Goal: Information Seeking & Learning: Learn about a topic

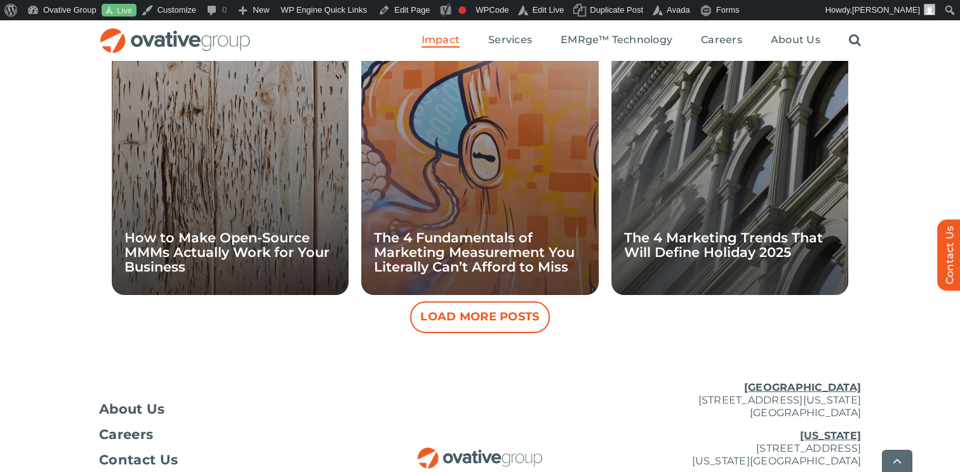
scroll to position [1278, 0]
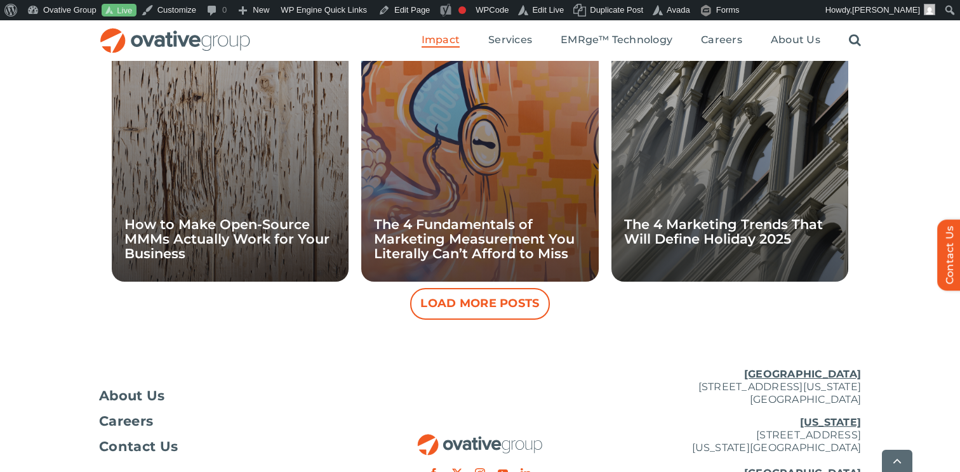
click at [492, 308] on button "Load More Posts" at bounding box center [480, 304] width 140 height 32
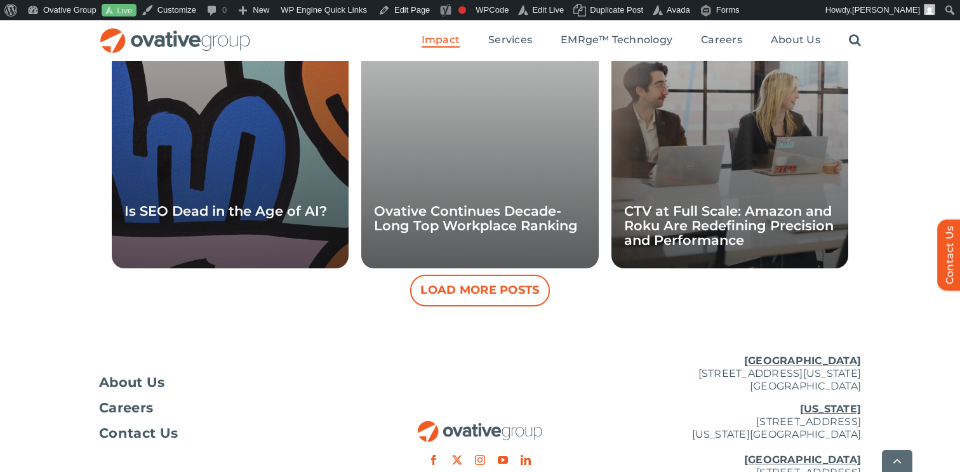
scroll to position [1871, 0]
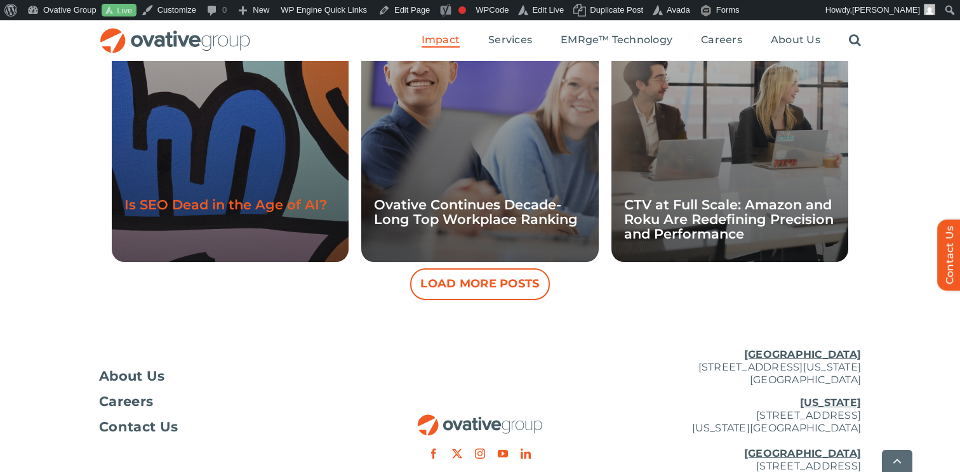
click at [289, 202] on link "Is SEO Dead in the Age of AI?" at bounding box center [225, 205] width 202 height 16
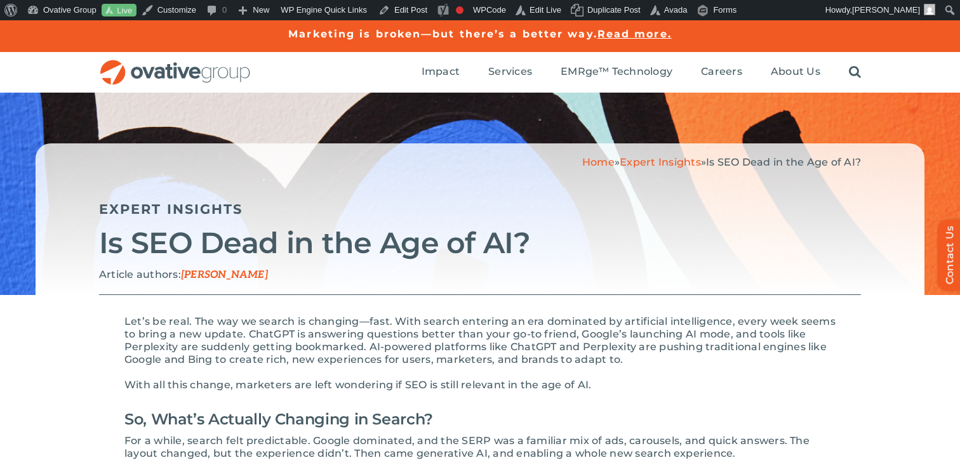
click at [437, 266] on div "Home » Expert Insights » Is SEO Dead in the Age of AI? Expert Insights Is SEO D…" at bounding box center [480, 219] width 888 height 152
click at [558, 242] on h2 "Is SEO Dead in the Age of AI?" at bounding box center [480, 243] width 762 height 32
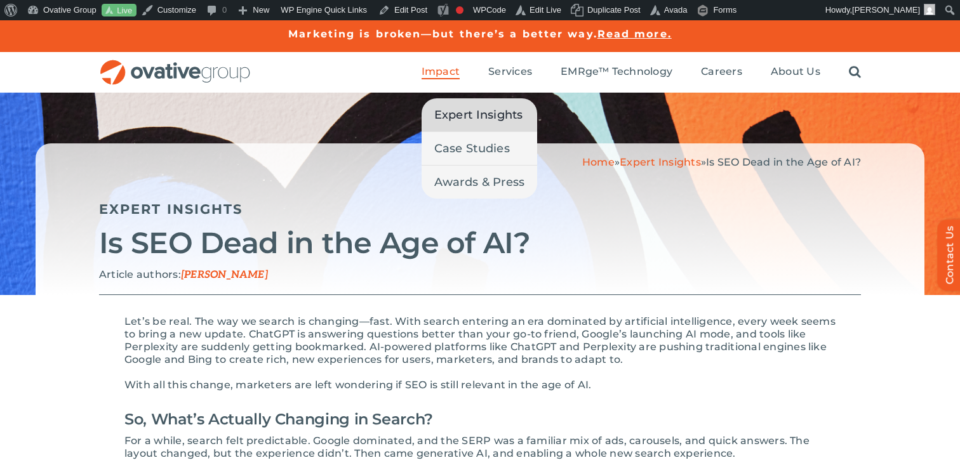
click at [459, 116] on span "Expert Insights" at bounding box center [478, 115] width 89 height 18
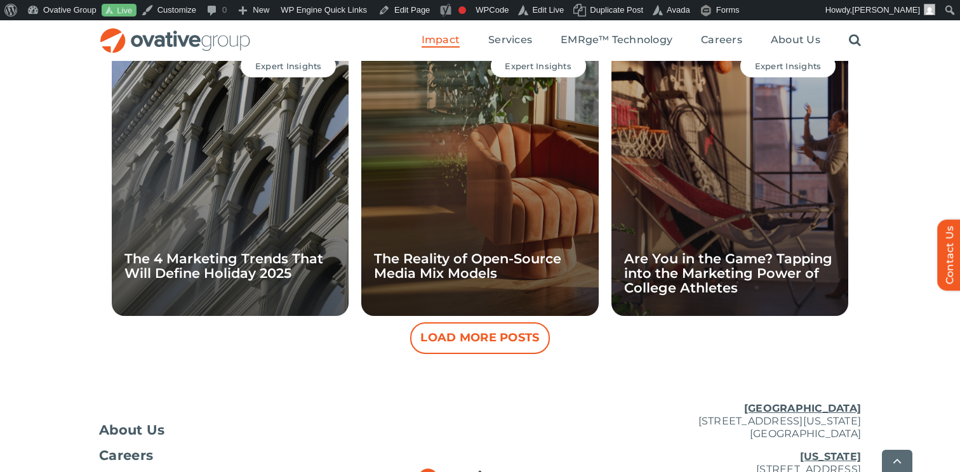
scroll to position [1228, 0]
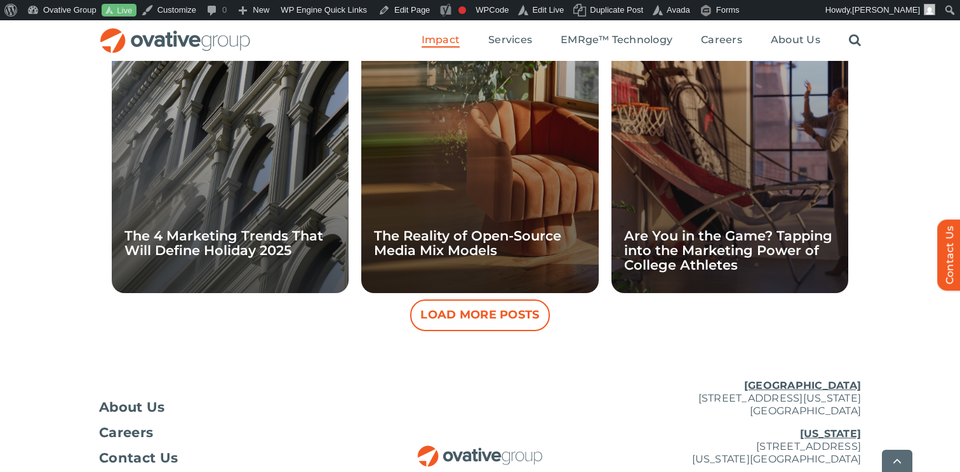
click at [497, 322] on button "Load More Posts" at bounding box center [480, 316] width 140 height 32
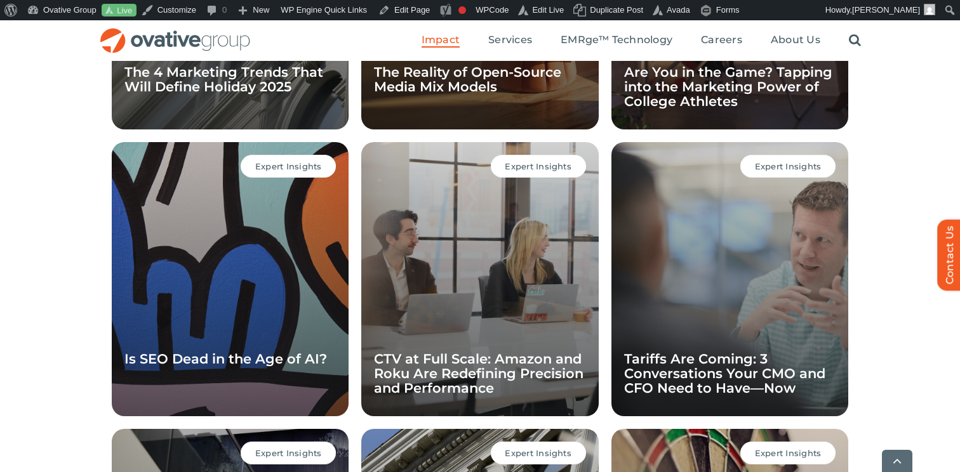
scroll to position [1416, 0]
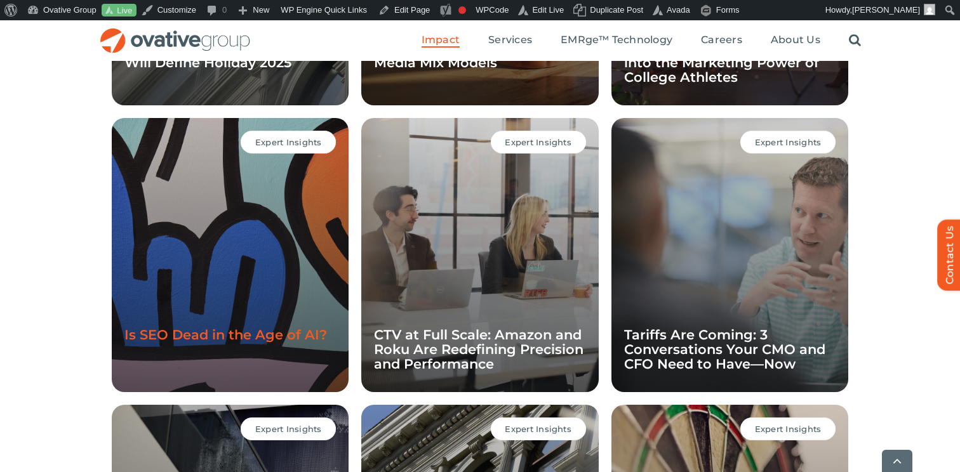
click at [233, 339] on link "Is SEO Dead in the Age of AI?" at bounding box center [225, 335] width 202 height 16
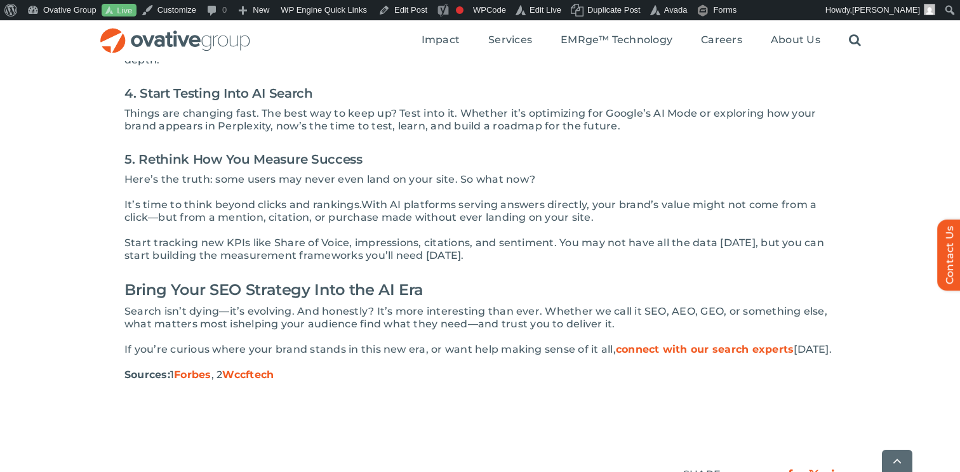
scroll to position [1319, 0]
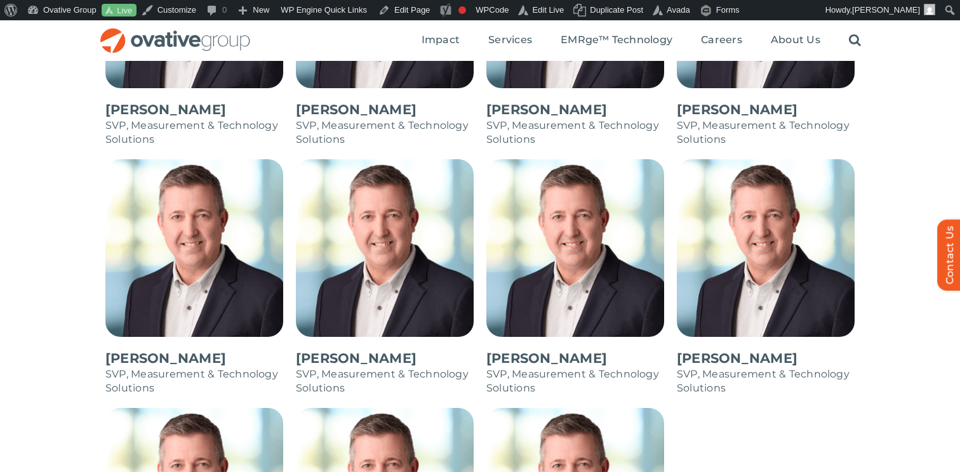
scroll to position [1149, 0]
